Goal: Use online tool/utility: Utilize a website feature to perform a specific function

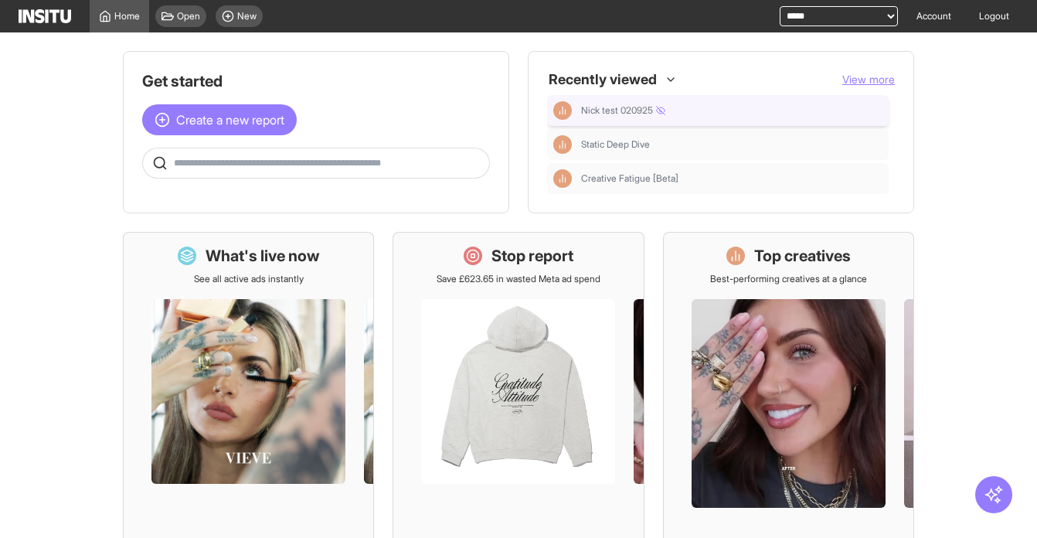
click at [744, 101] on div "Nick test 020925" at bounding box center [717, 110] width 329 height 19
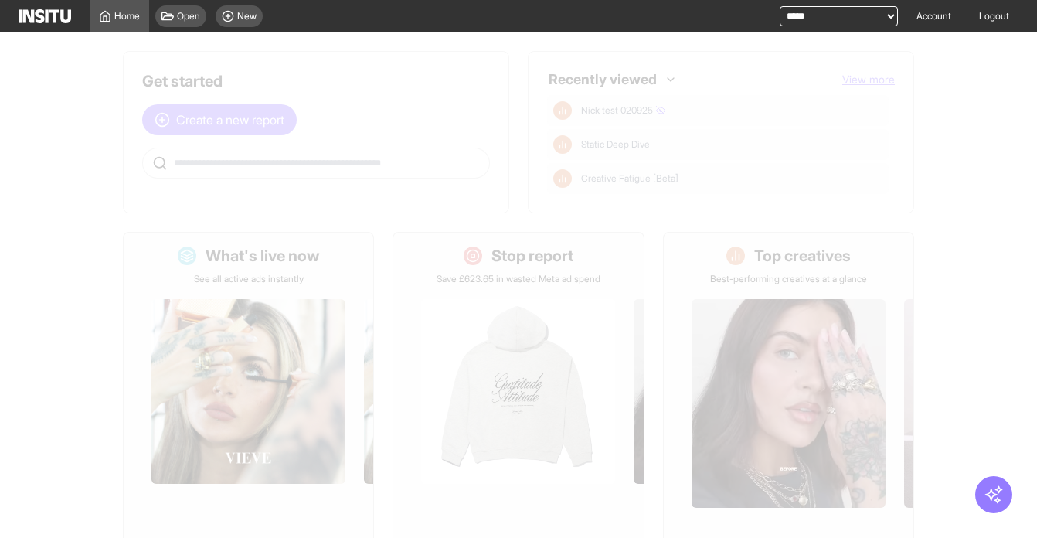
select select "**"
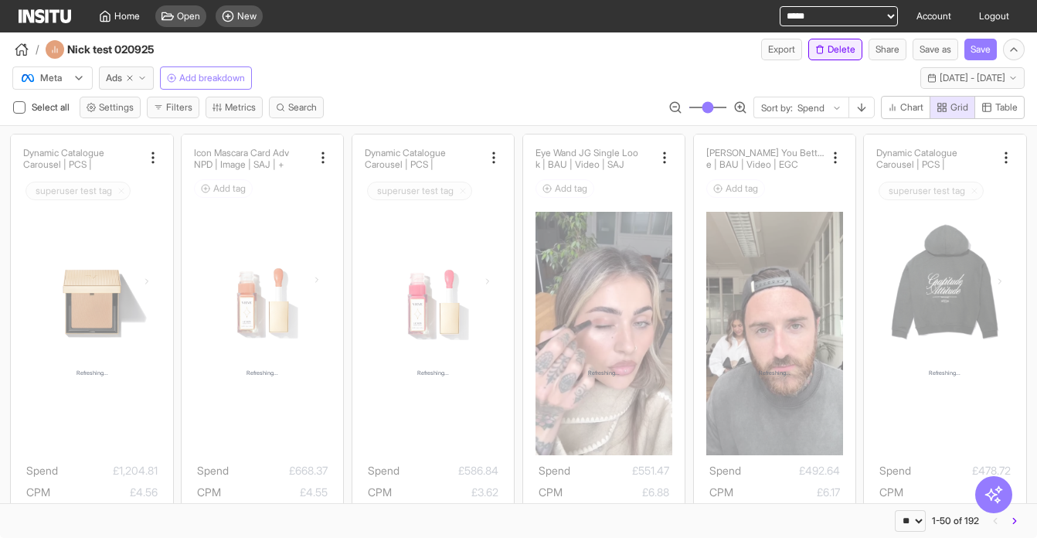
click at [817, 52] on icon "button" at bounding box center [819, 49] width 9 height 9
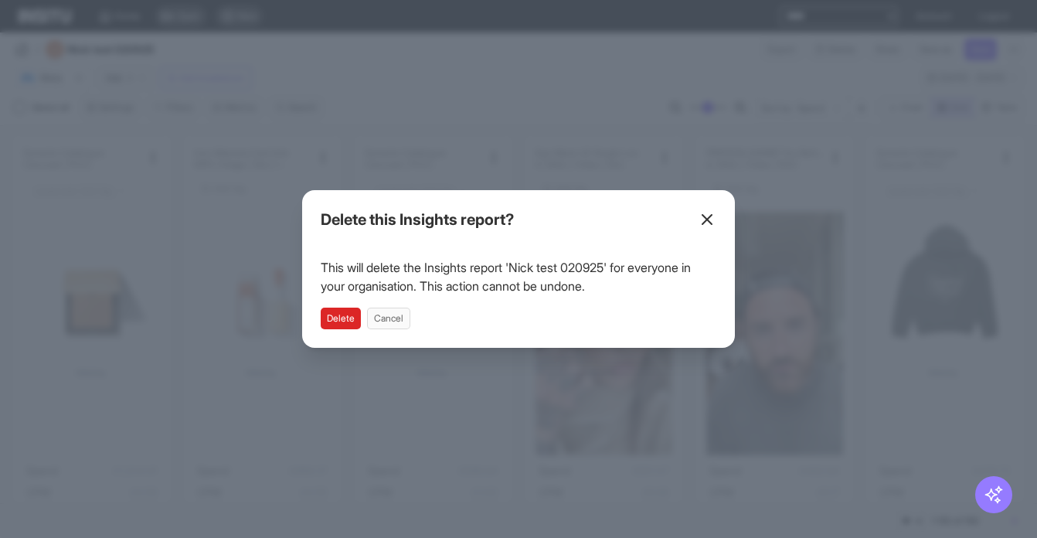
click at [338, 321] on button "Delete" at bounding box center [341, 318] width 40 height 22
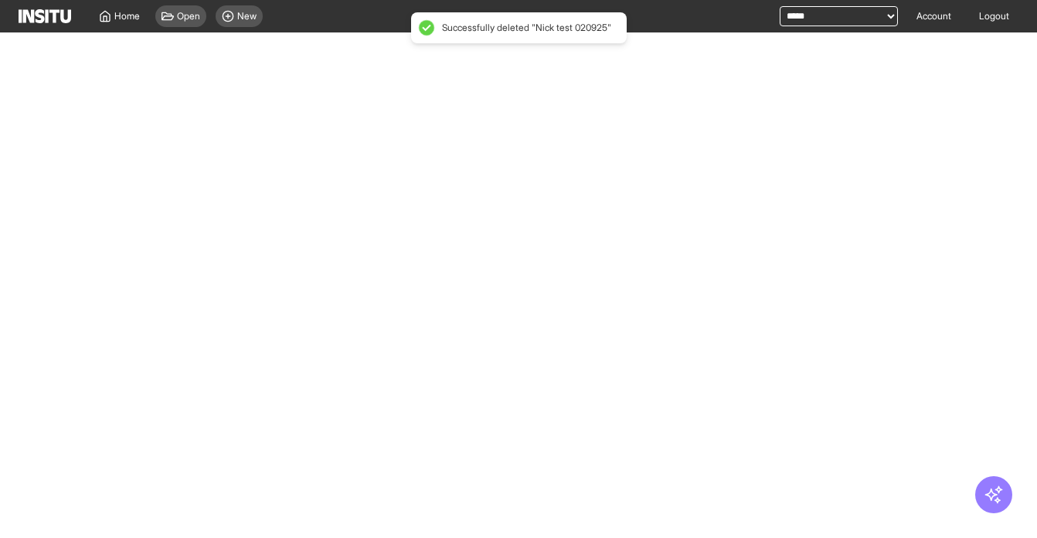
select select "**"
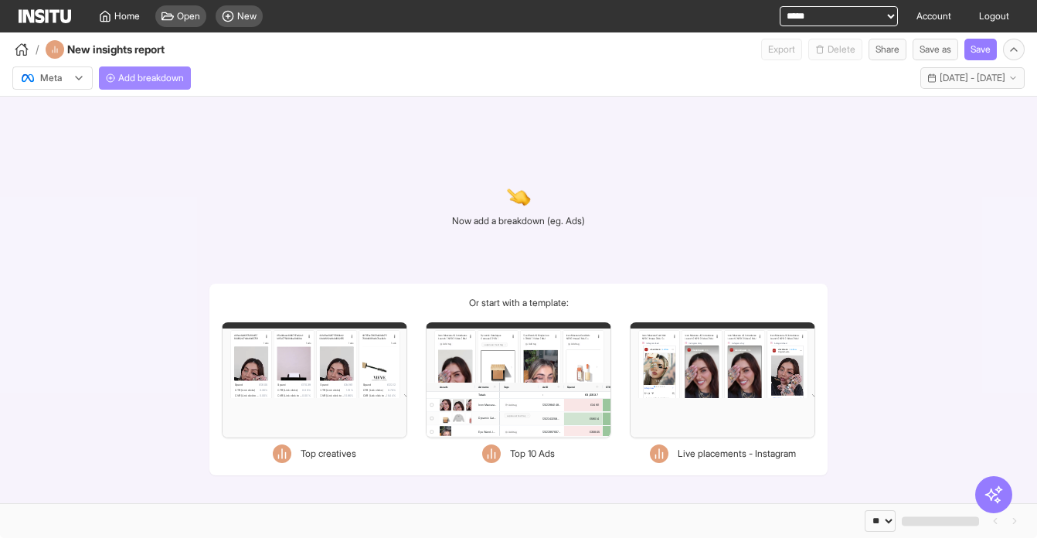
click at [175, 80] on span "Add breakdown" at bounding box center [151, 78] width 66 height 12
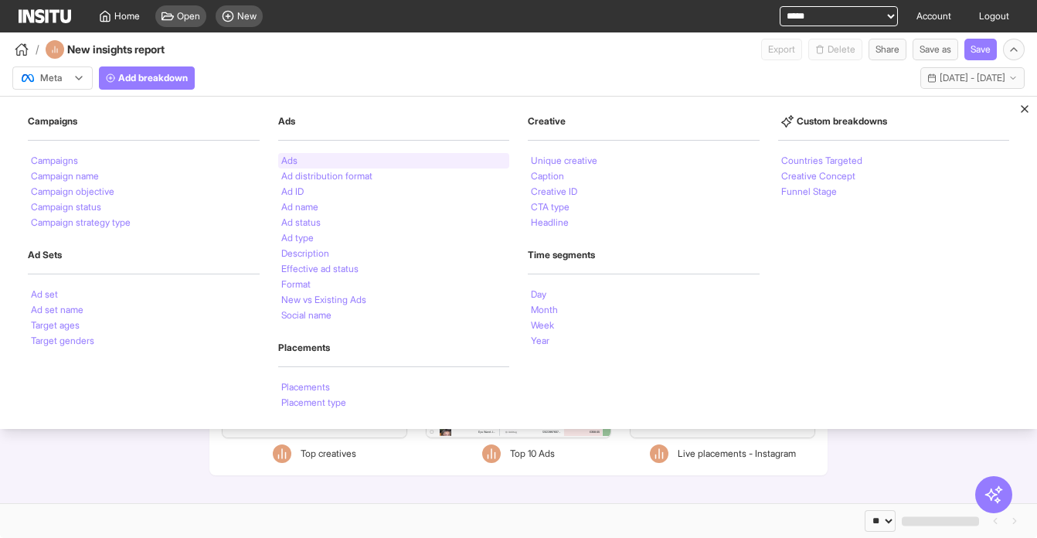
click at [306, 161] on div "Ads" at bounding box center [394, 160] width 232 height 15
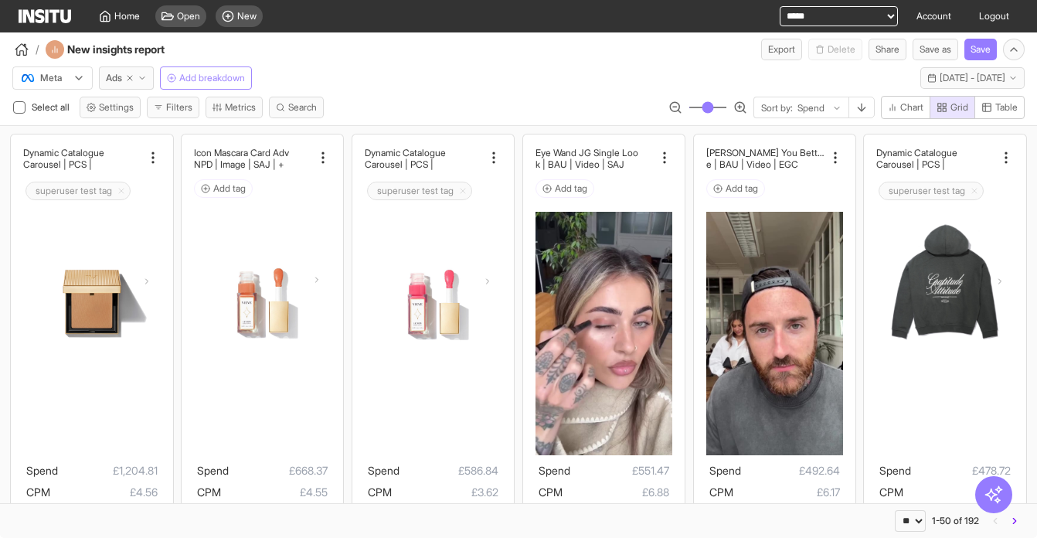
click at [205, 77] on span "Add breakdown" at bounding box center [212, 78] width 66 height 12
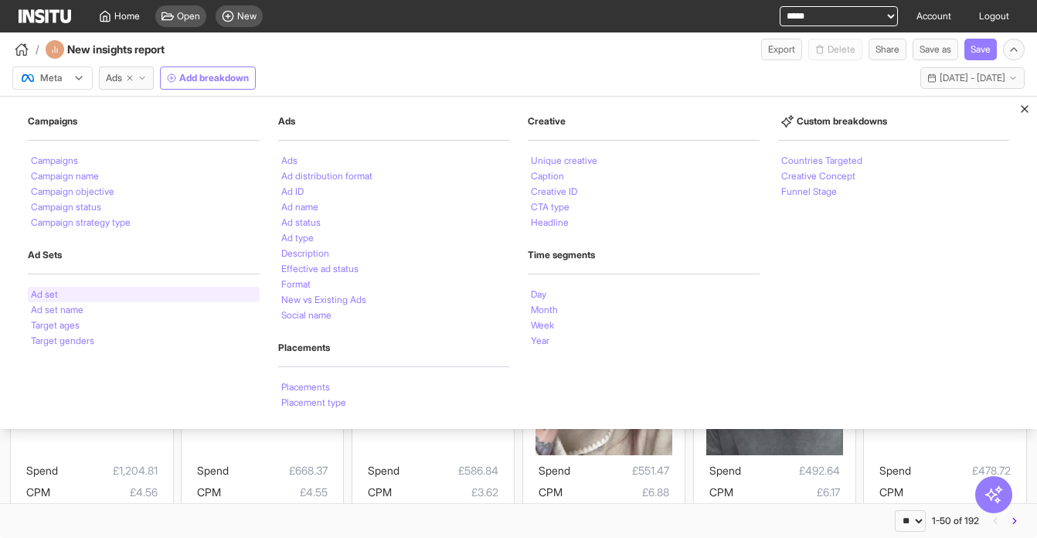
click at [41, 294] on li "Ad set" at bounding box center [44, 294] width 27 height 9
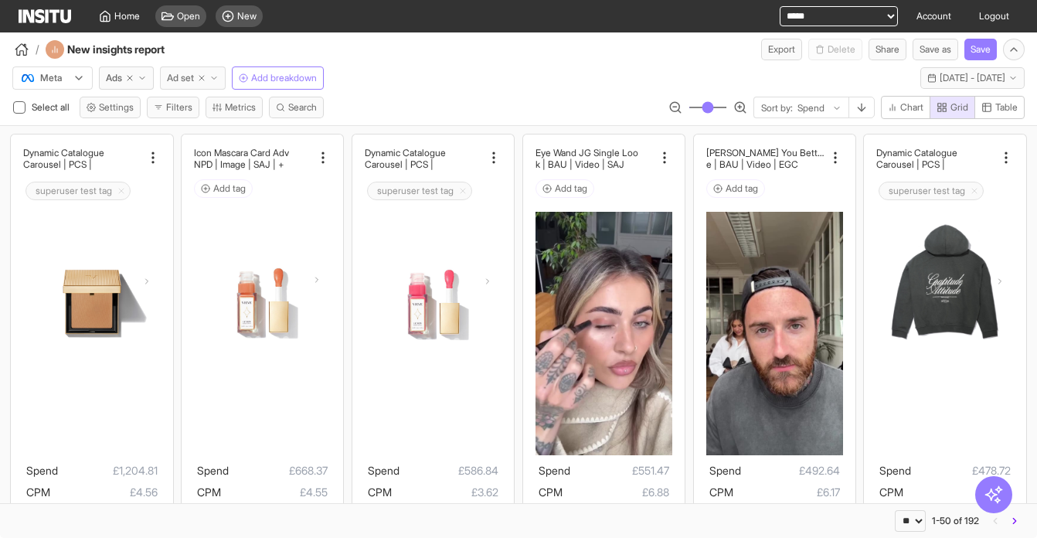
click at [219, 77] on icon "button" at bounding box center [213, 77] width 9 height 9
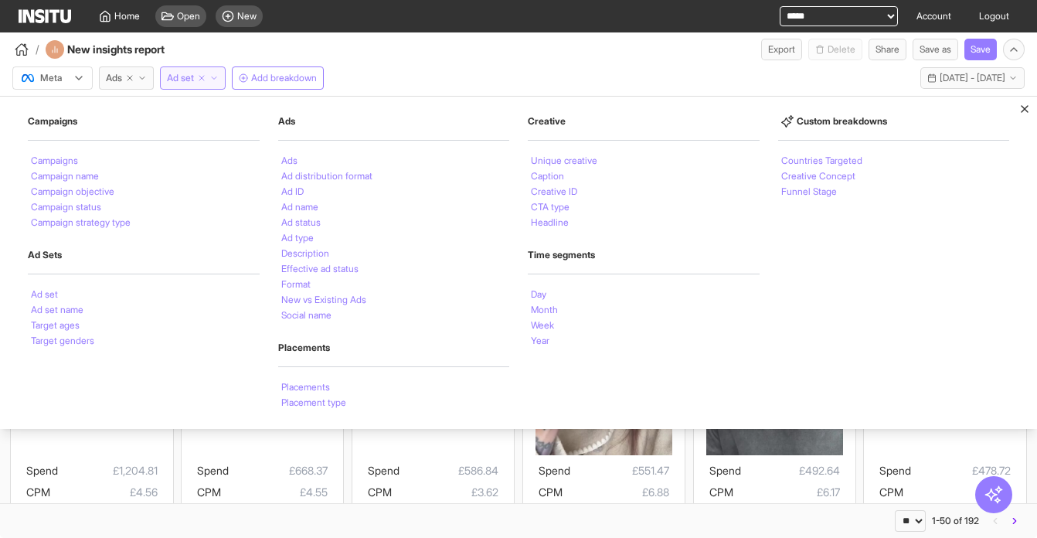
click at [202, 77] on icon "button" at bounding box center [201, 77] width 9 height 9
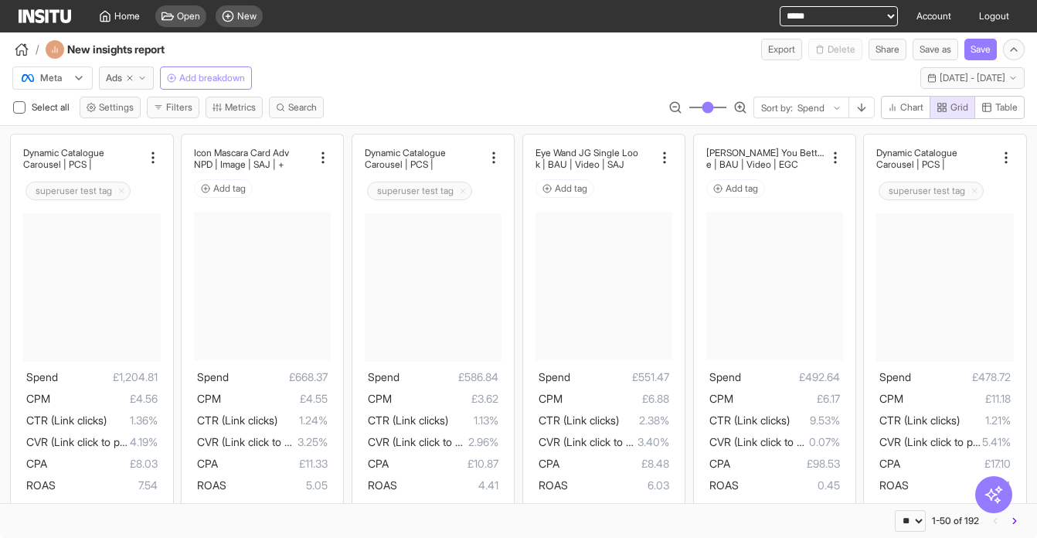
click at [205, 78] on span "Add breakdown" at bounding box center [212, 78] width 66 height 12
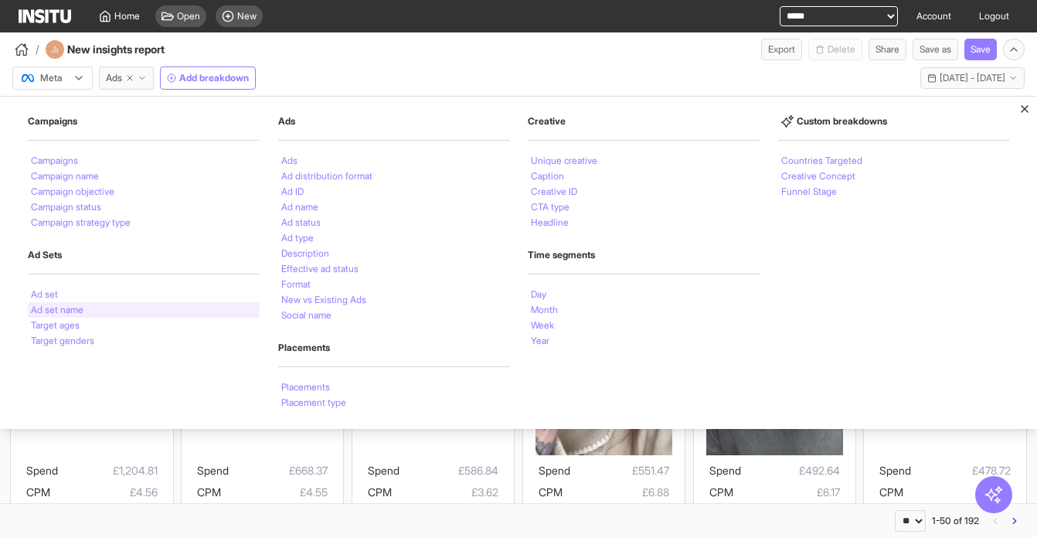
click at [76, 307] on li "Ad set name" at bounding box center [57, 309] width 53 height 9
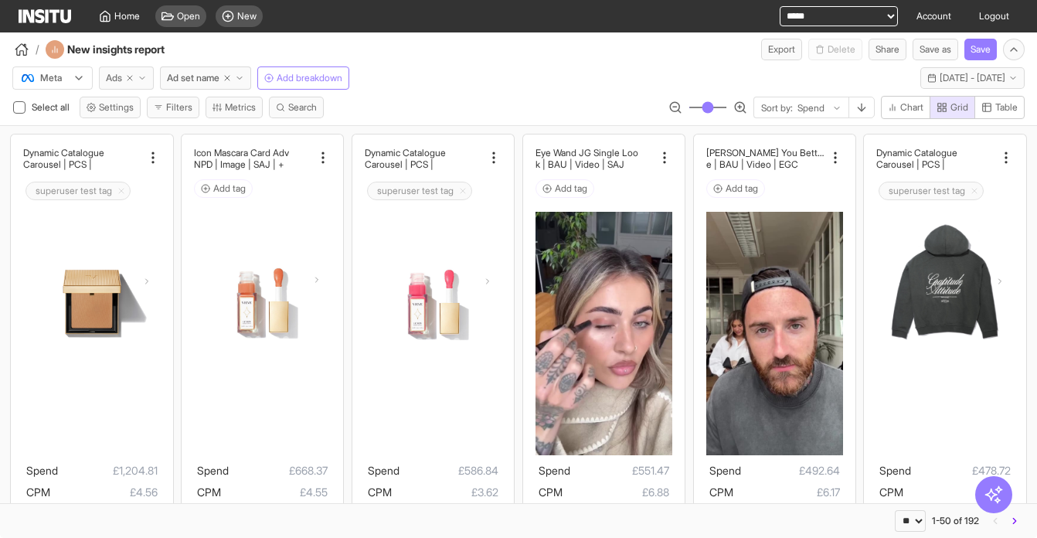
click at [133, 80] on icon "button" at bounding box center [129, 77] width 9 height 9
select select "**"
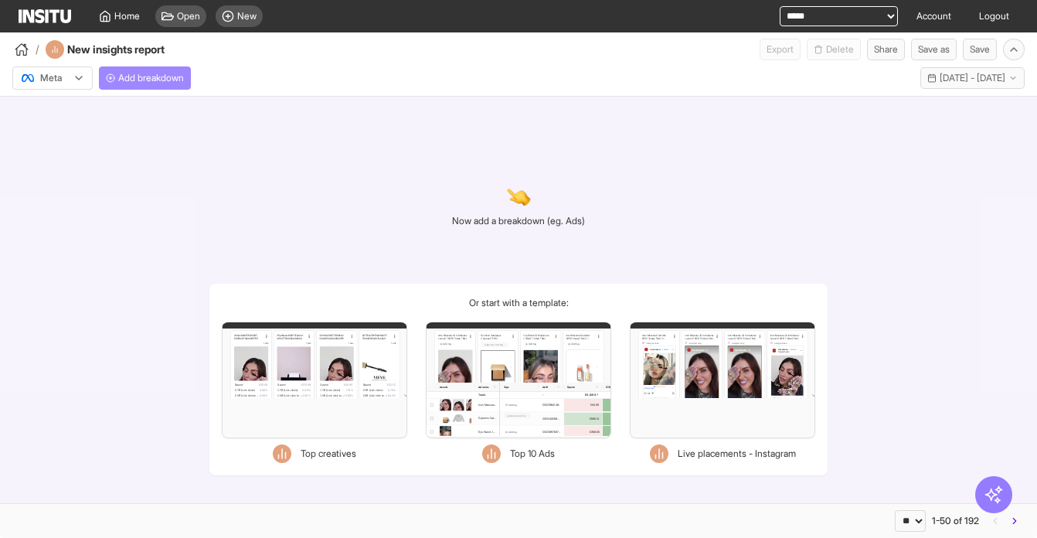
click at [134, 76] on span "Add breakdown" at bounding box center [151, 78] width 66 height 12
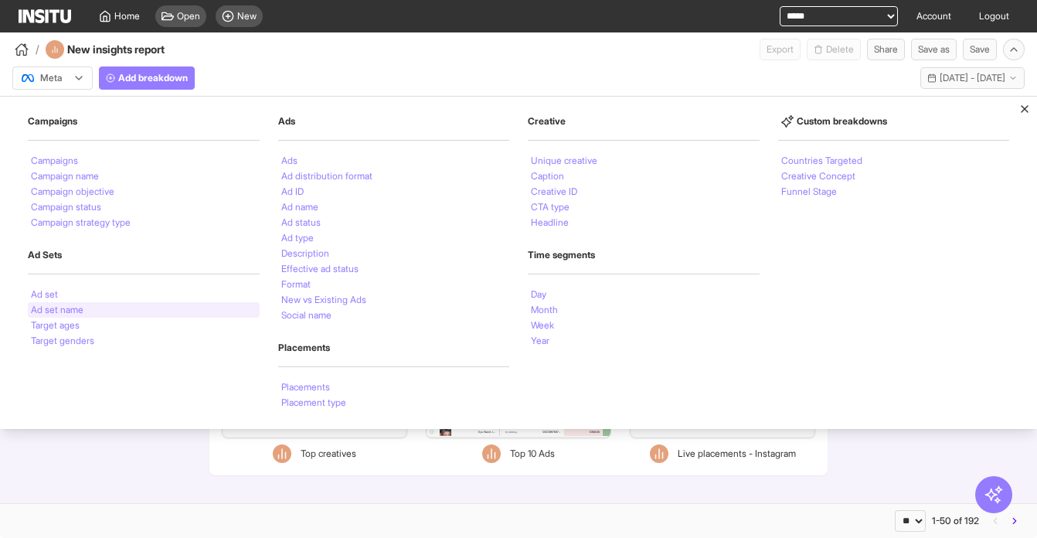
click at [81, 307] on li "Ad set name" at bounding box center [57, 309] width 53 height 9
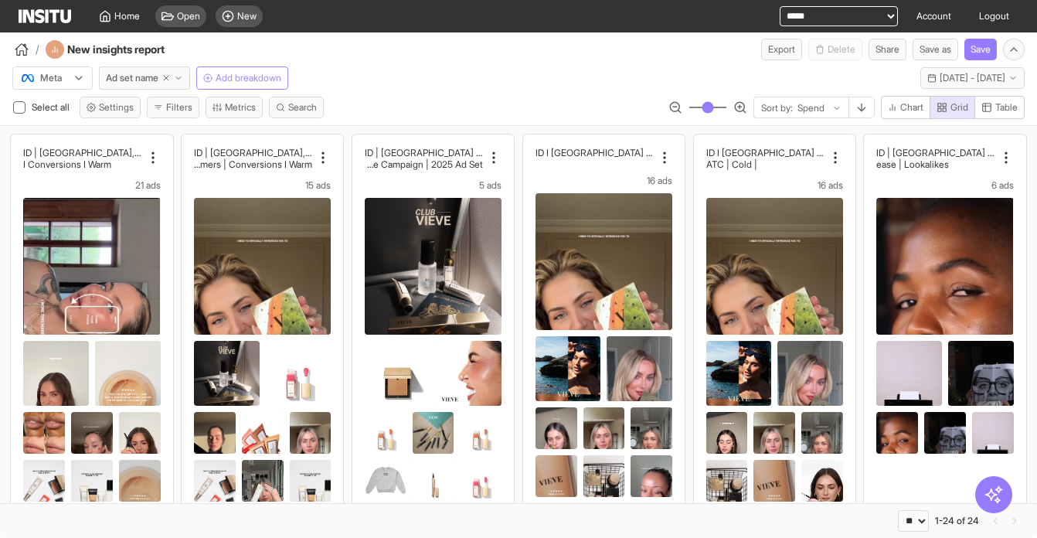
click at [243, 78] on span "Add breakdown" at bounding box center [249, 78] width 66 height 12
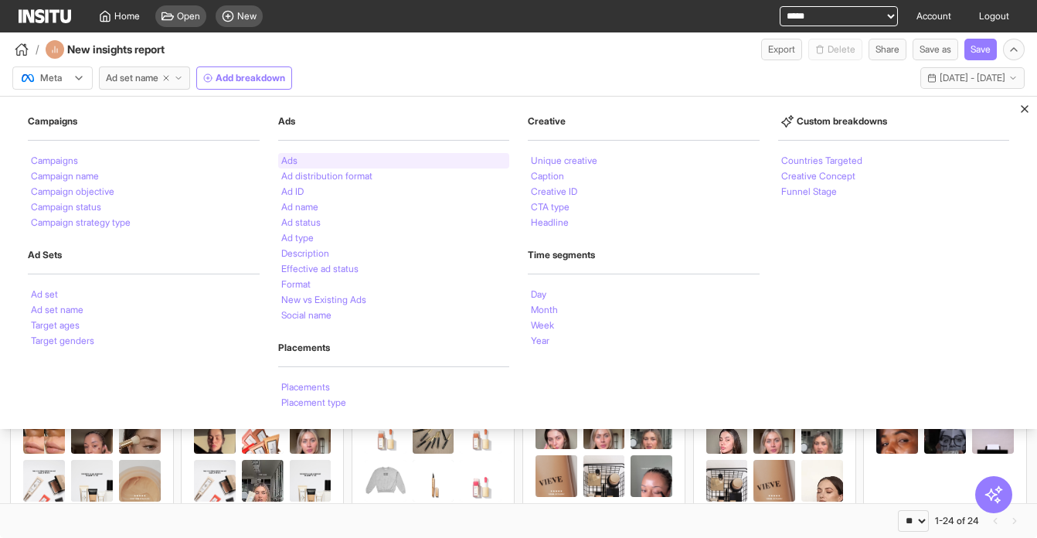
click at [297, 158] on div "Ads" at bounding box center [394, 160] width 232 height 15
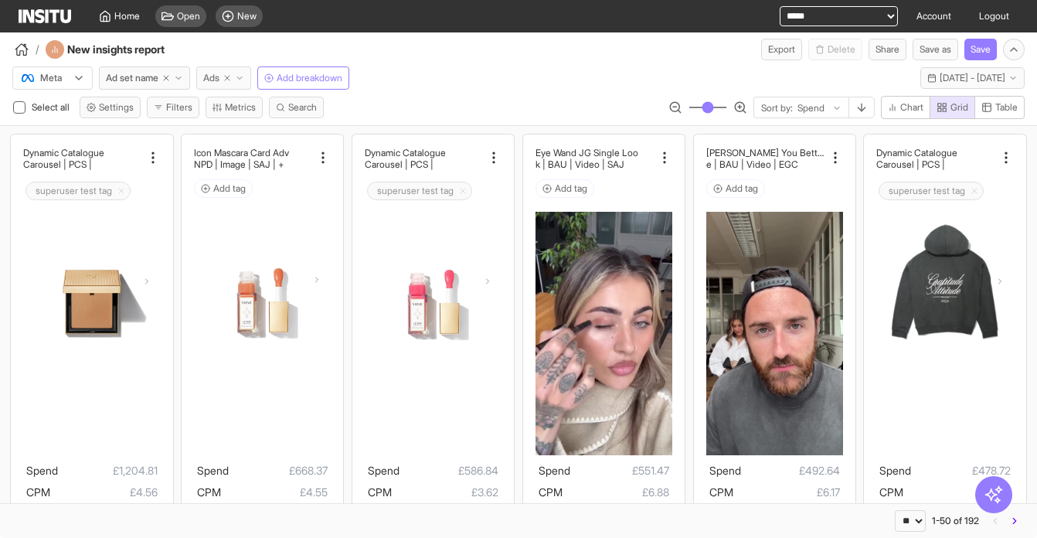
click at [232, 78] on icon "button" at bounding box center [226, 77] width 9 height 9
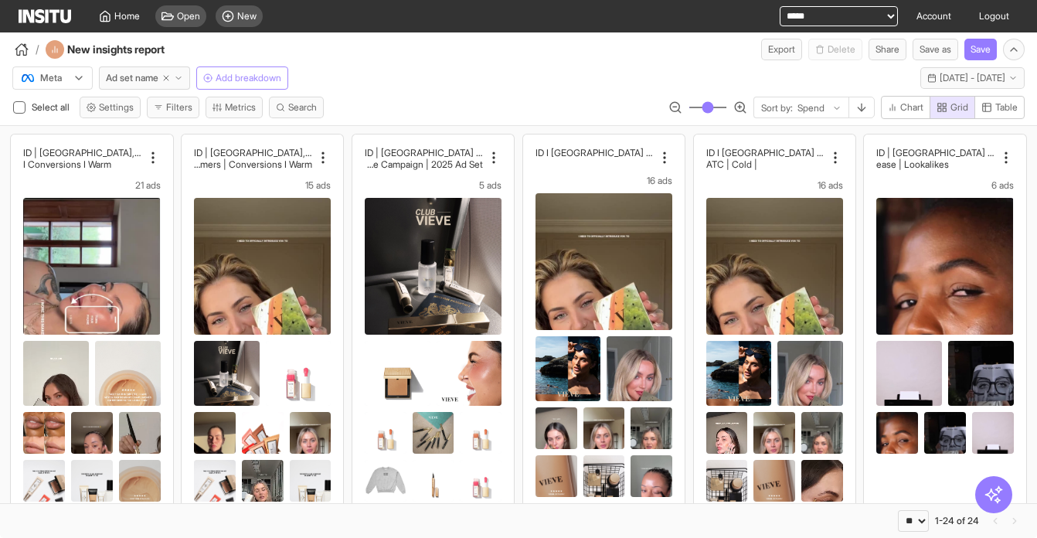
click at [209, 78] on line "button" at bounding box center [207, 78] width 3 height 0
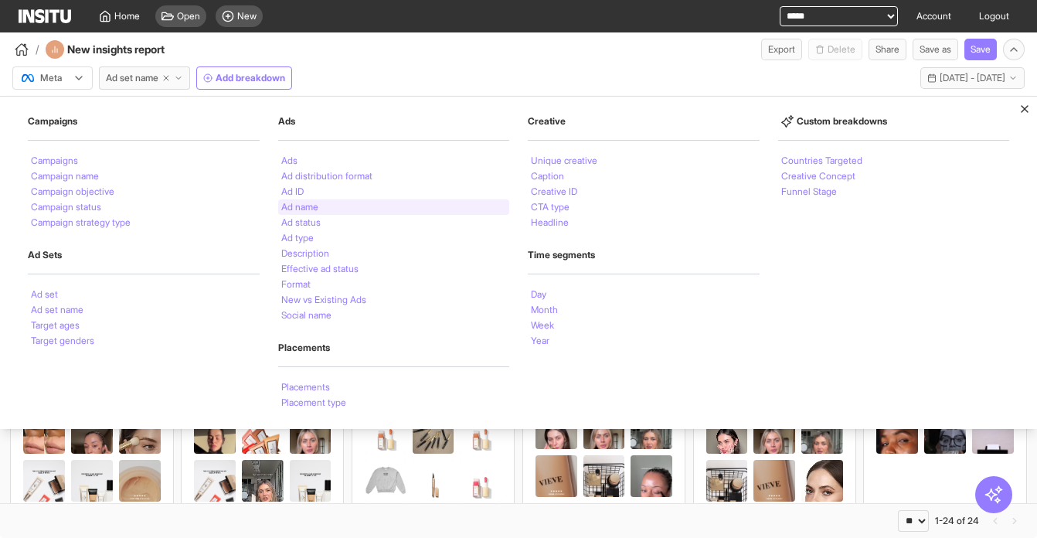
click at [338, 205] on div "Ad name" at bounding box center [394, 206] width 232 height 15
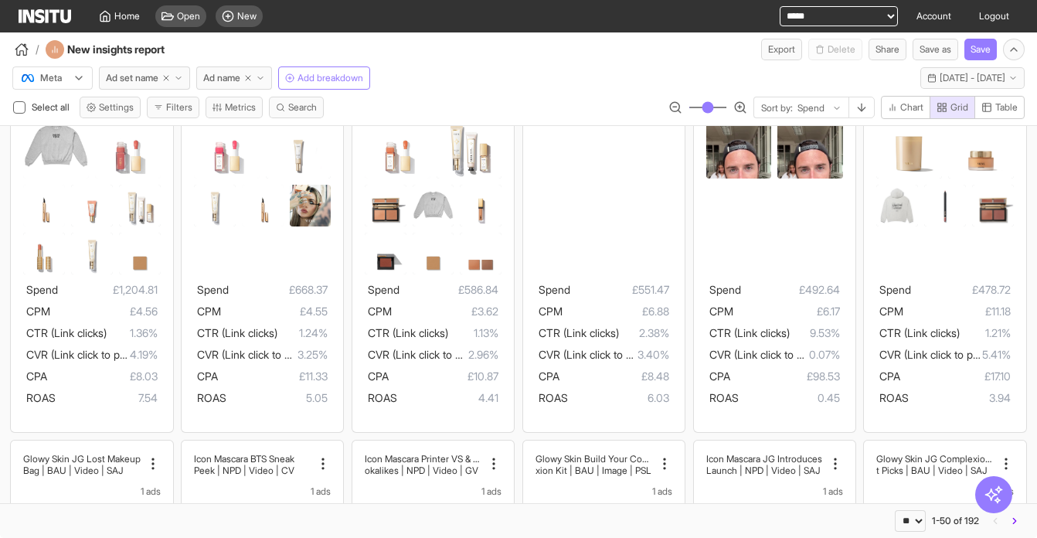
scroll to position [232, 0]
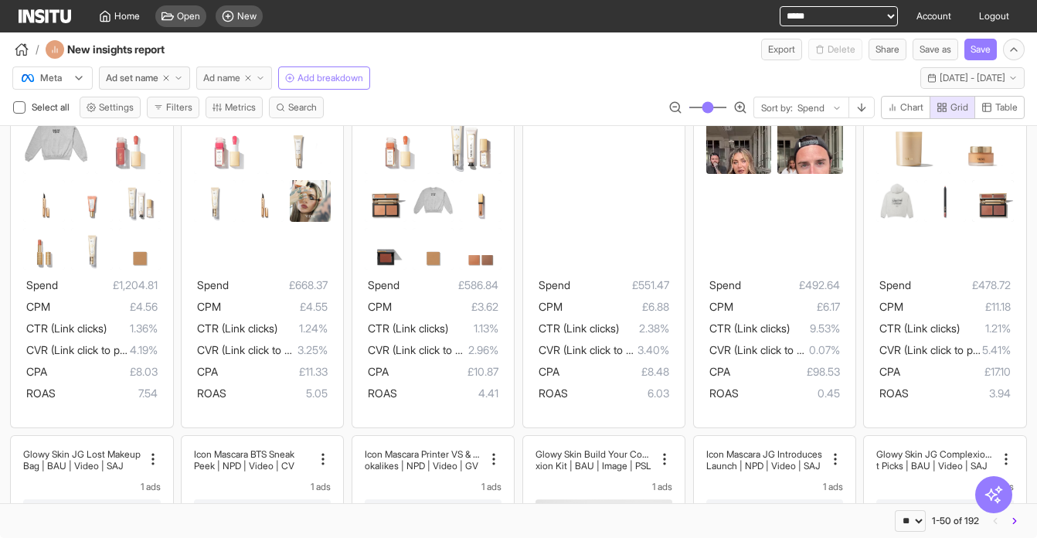
click at [253, 77] on icon "button" at bounding box center [247, 77] width 9 height 9
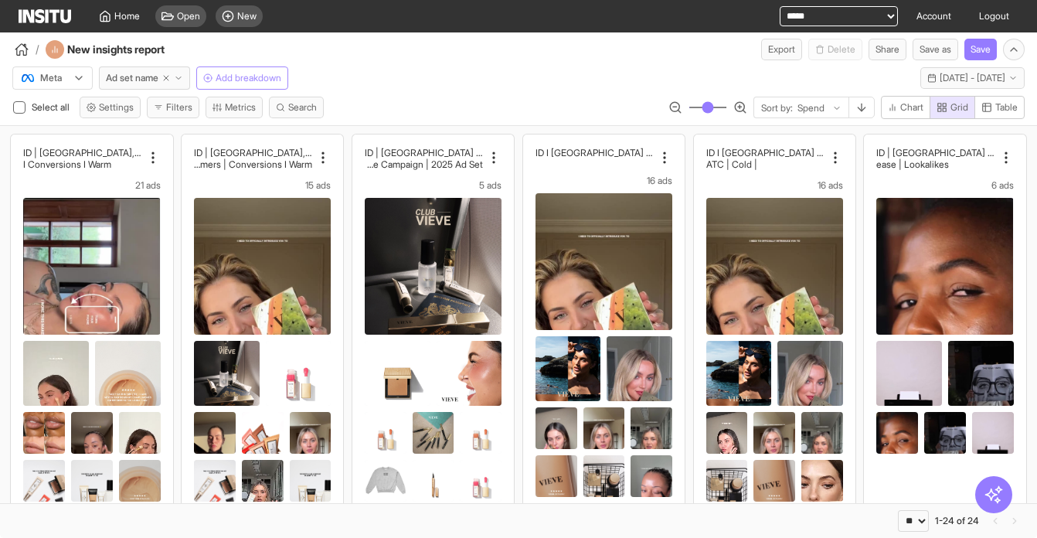
click at [241, 80] on span "Add breakdown" at bounding box center [249, 78] width 66 height 12
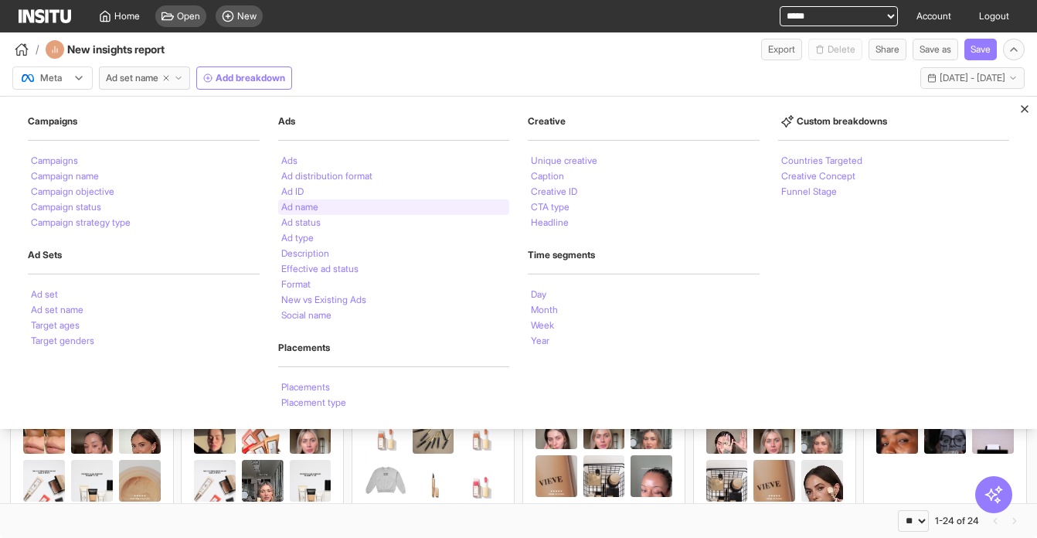
click at [311, 203] on li "Ad name" at bounding box center [299, 206] width 37 height 9
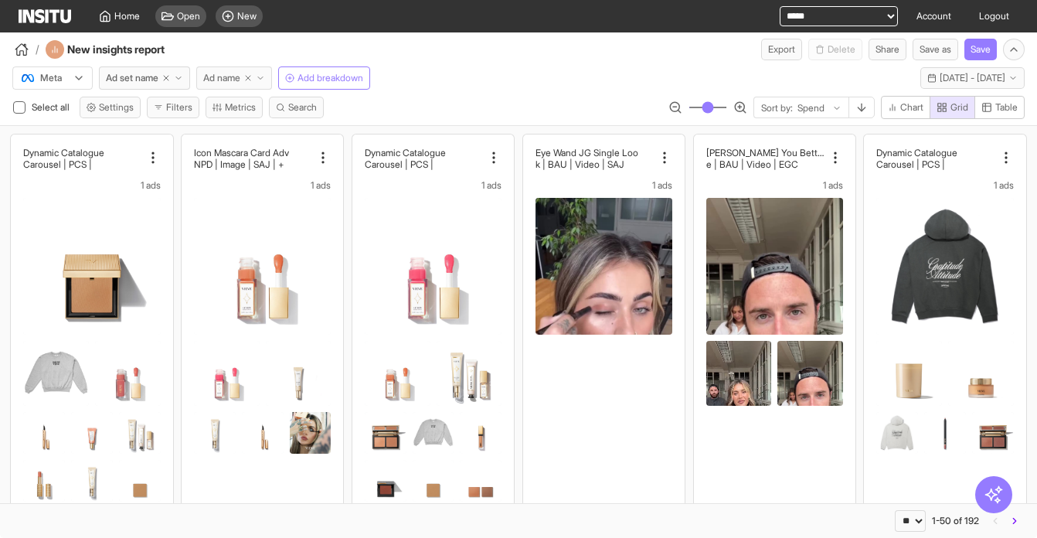
drag, startPoint x: 256, startPoint y: 78, endPoint x: 270, endPoint y: 81, distance: 15.0
click at [253, 78] on icon "button" at bounding box center [247, 77] width 9 height 9
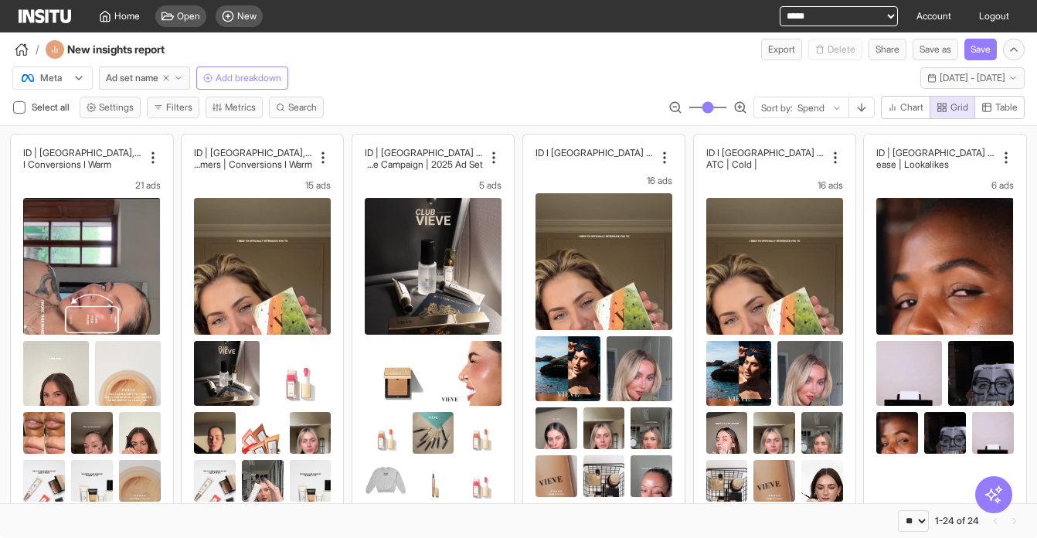
click at [228, 76] on span "Add breakdown" at bounding box center [249, 78] width 66 height 12
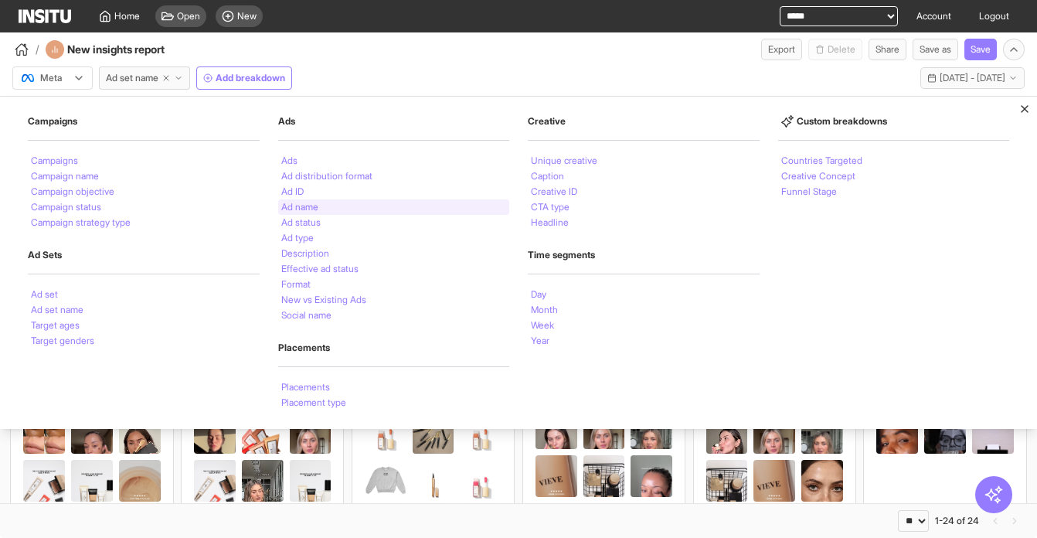
click at [307, 209] on li "Ad name" at bounding box center [299, 206] width 37 height 9
